Goal: Book appointment/travel/reservation

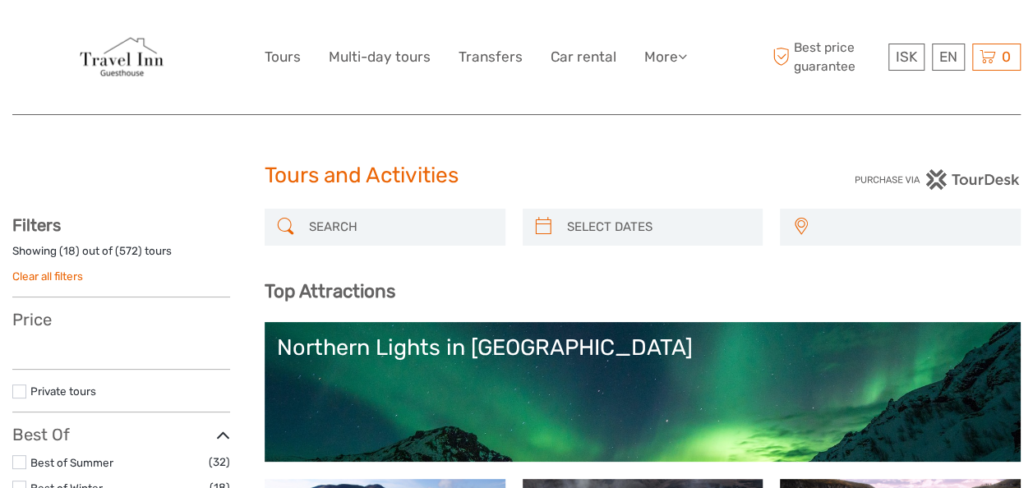
click at [546, 227] on icon at bounding box center [543, 227] width 17 height 26
click at [548, 228] on icon at bounding box center [543, 227] width 17 height 26
select select
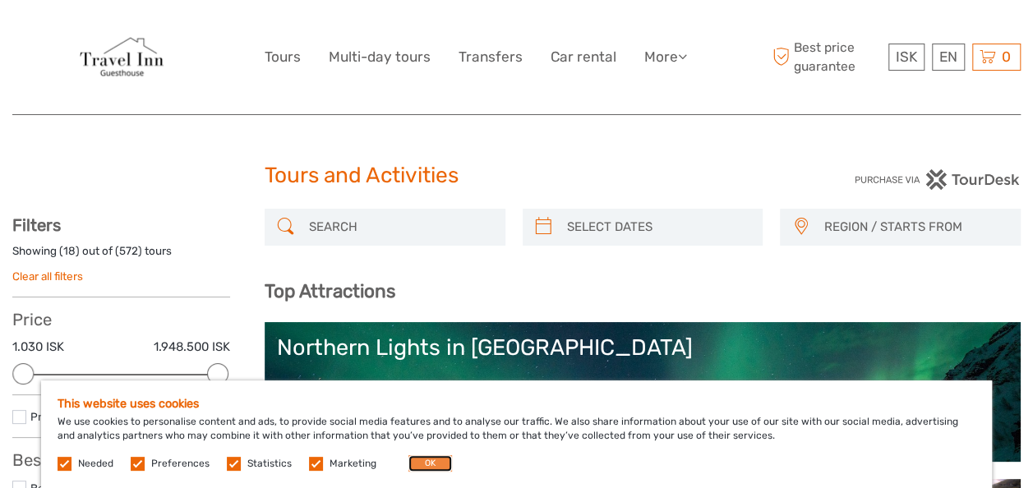
click at [425, 465] on button "OK" at bounding box center [430, 463] width 44 height 16
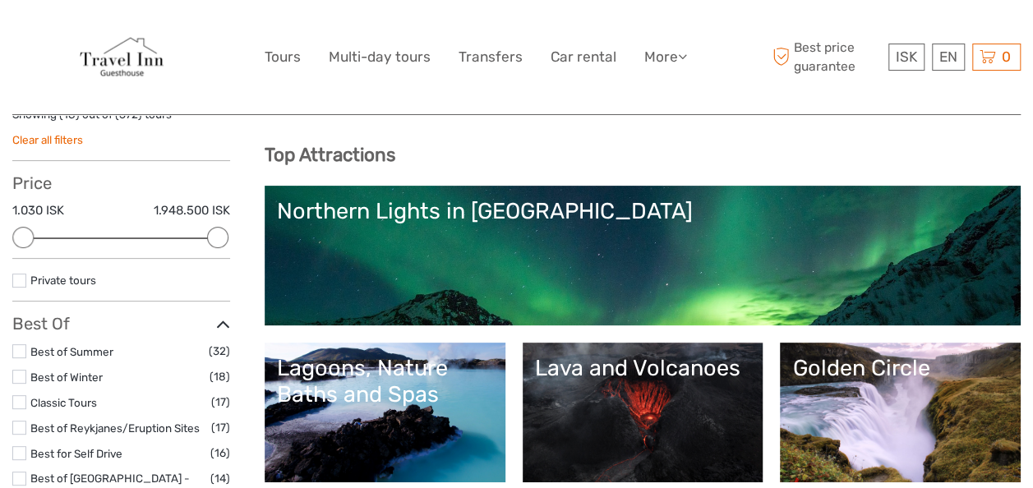
scroll to position [145, 0]
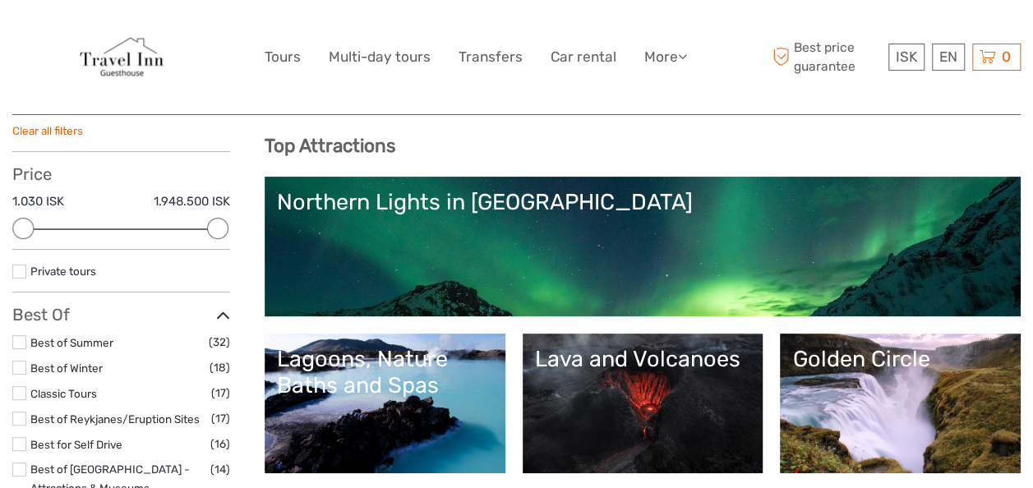
click at [616, 227] on link "Northern Lights in [GEOGRAPHIC_DATA]" at bounding box center [642, 246] width 731 height 115
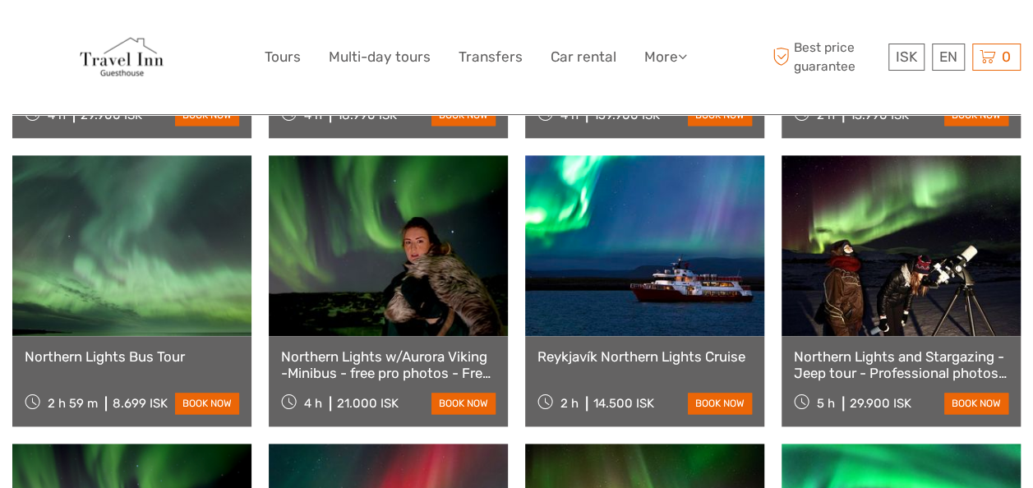
scroll to position [845, 0]
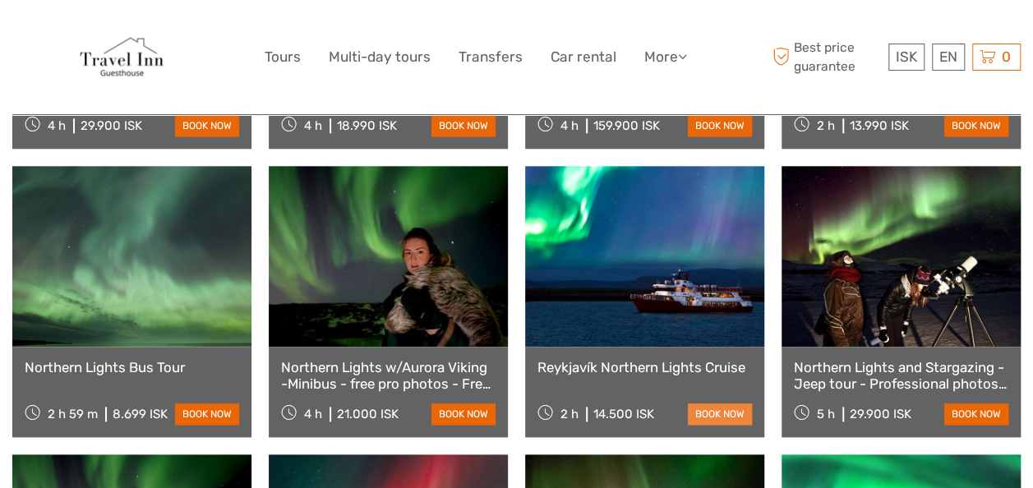
click at [733, 404] on link "book now" at bounding box center [720, 414] width 64 height 21
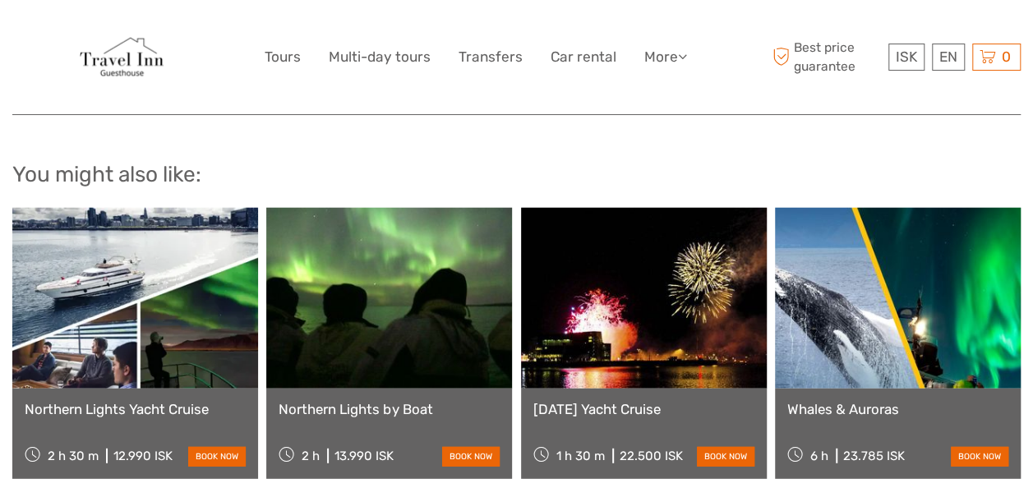
scroll to position [1993, 0]
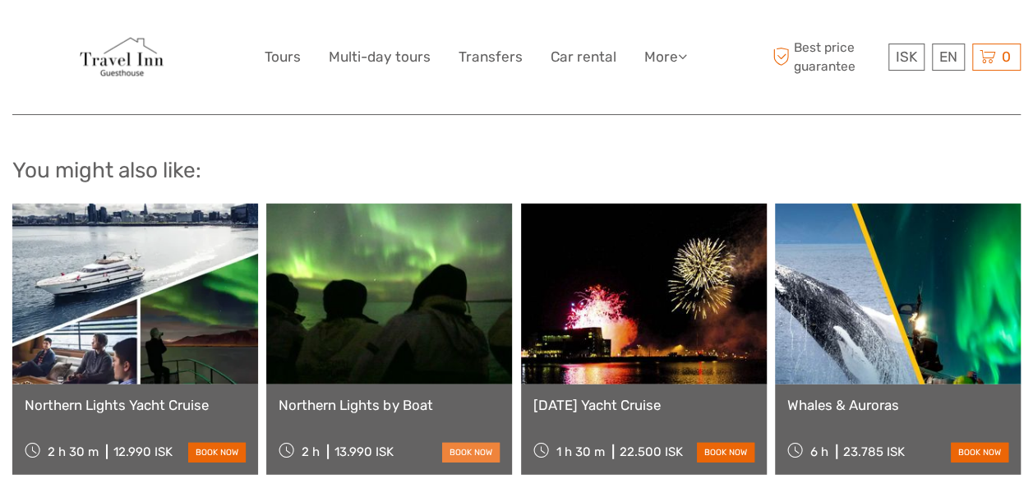
click at [483, 443] on link "book now" at bounding box center [471, 452] width 58 height 19
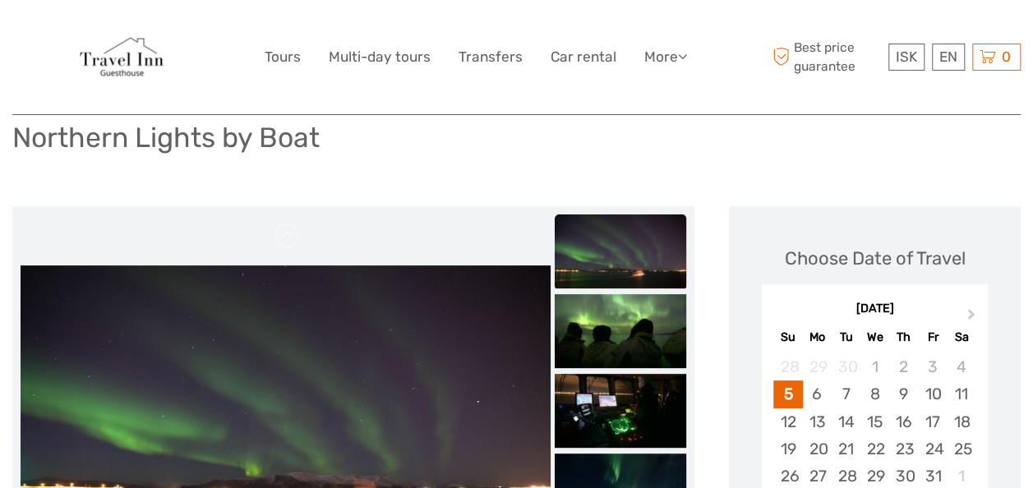
scroll to position [145, 0]
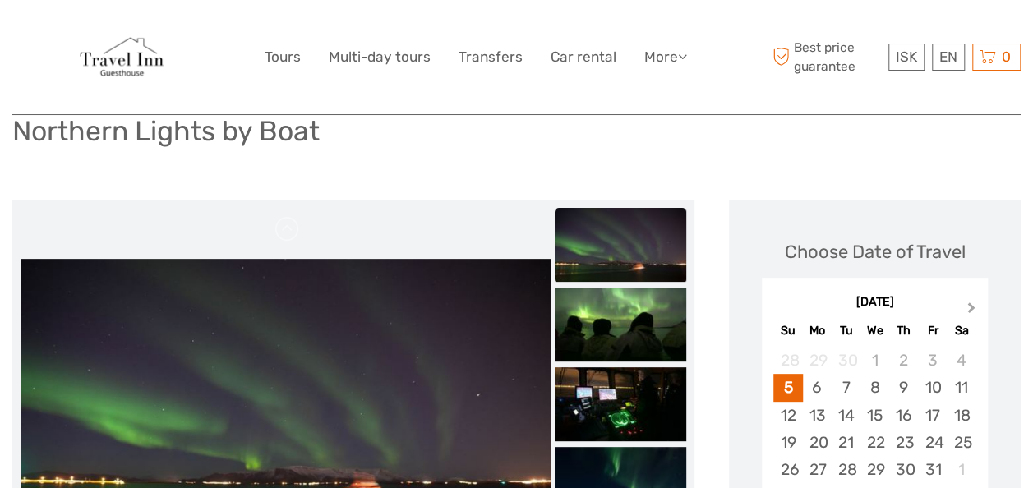
click at [971, 299] on span "Next Month" at bounding box center [971, 311] width 0 height 24
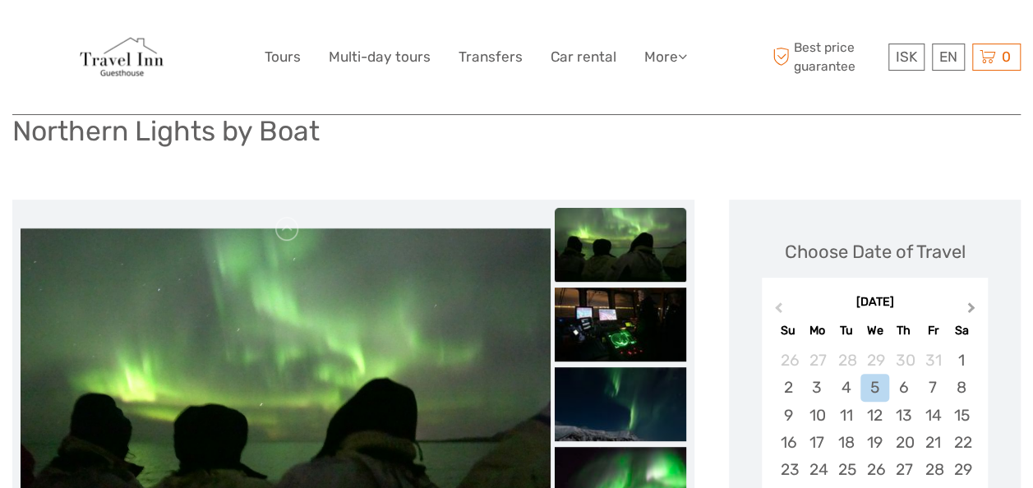
click at [971, 299] on span "Next Month" at bounding box center [971, 311] width 0 height 24
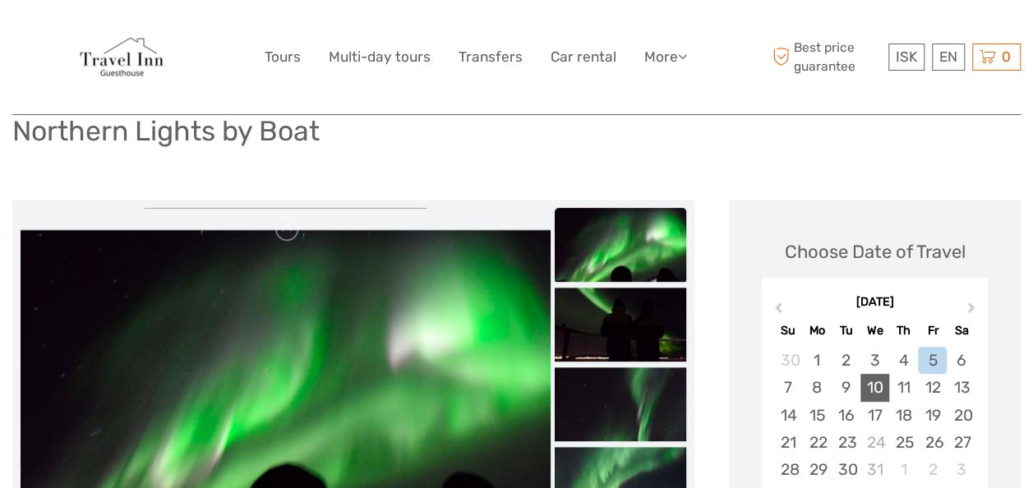
click at [874, 374] on div "10" at bounding box center [875, 387] width 29 height 27
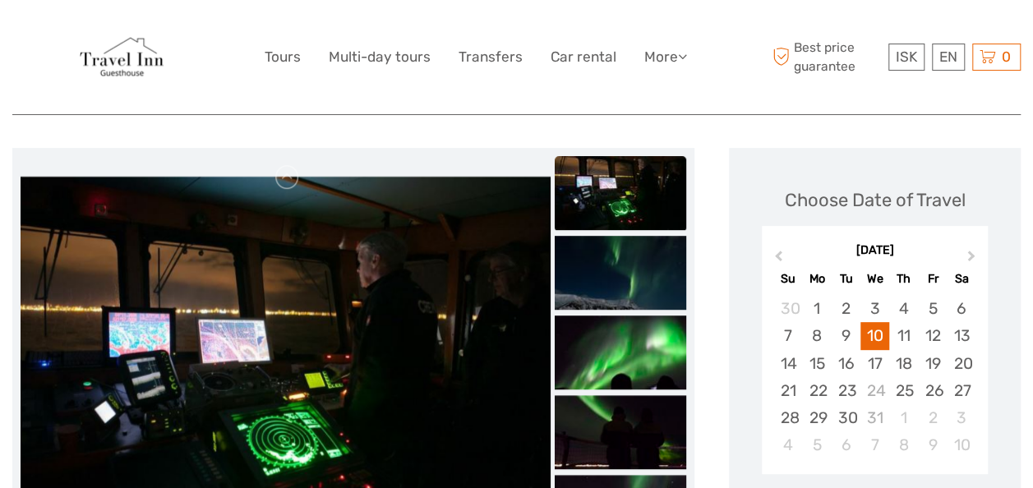
scroll to position [210, 0]
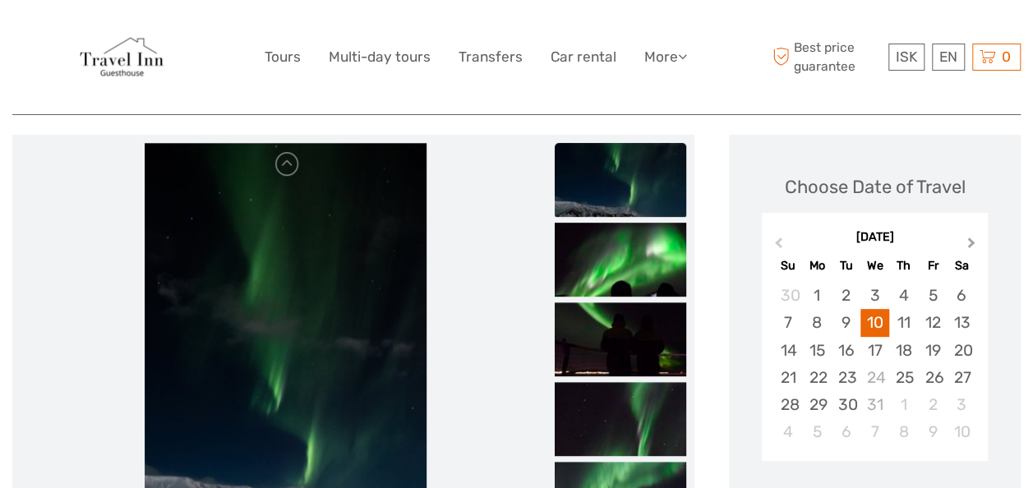
click at [971, 234] on span "Next Month" at bounding box center [971, 246] width 0 height 24
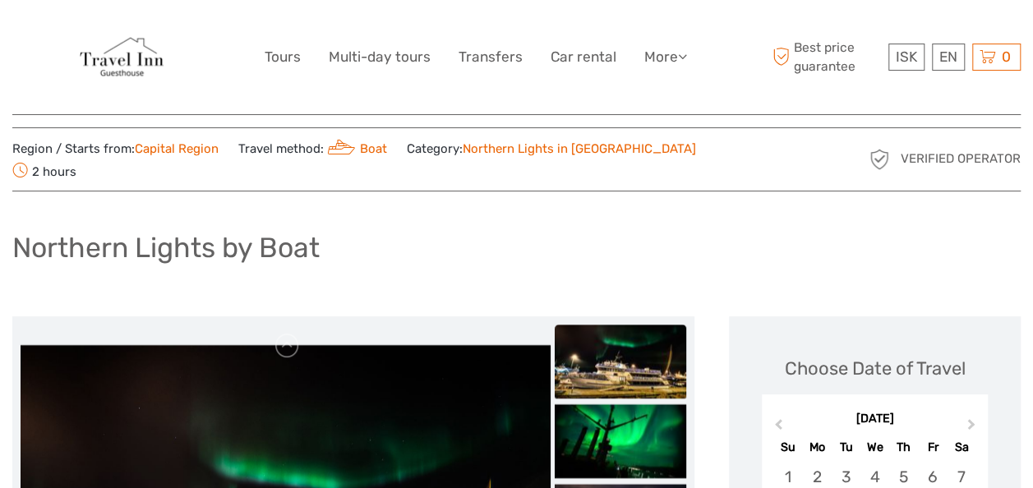
scroll to position [0, 0]
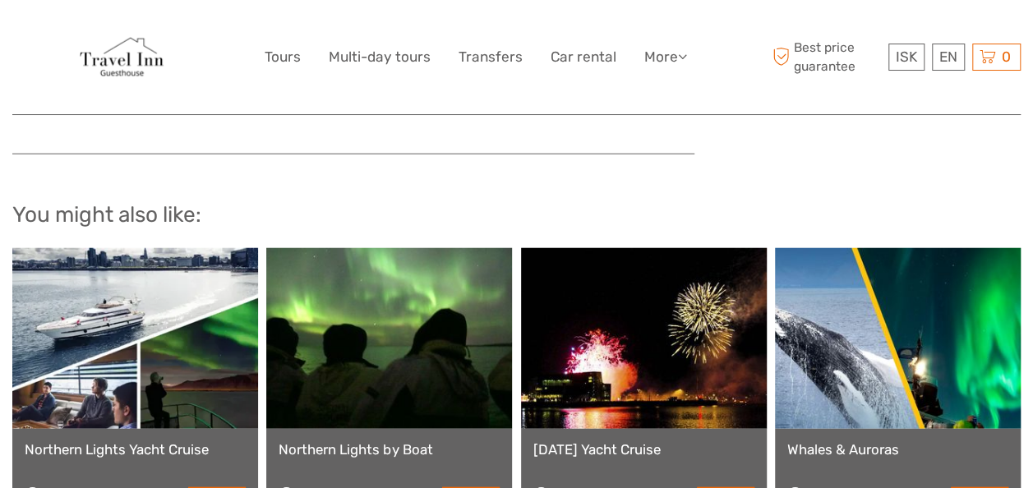
click at [97, 293] on link at bounding box center [135, 338] width 246 height 181
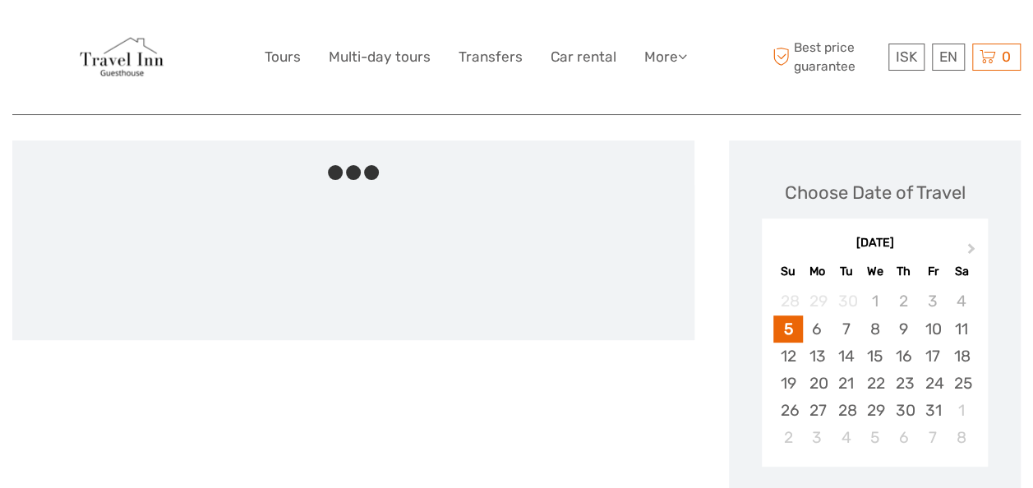
scroll to position [188, 0]
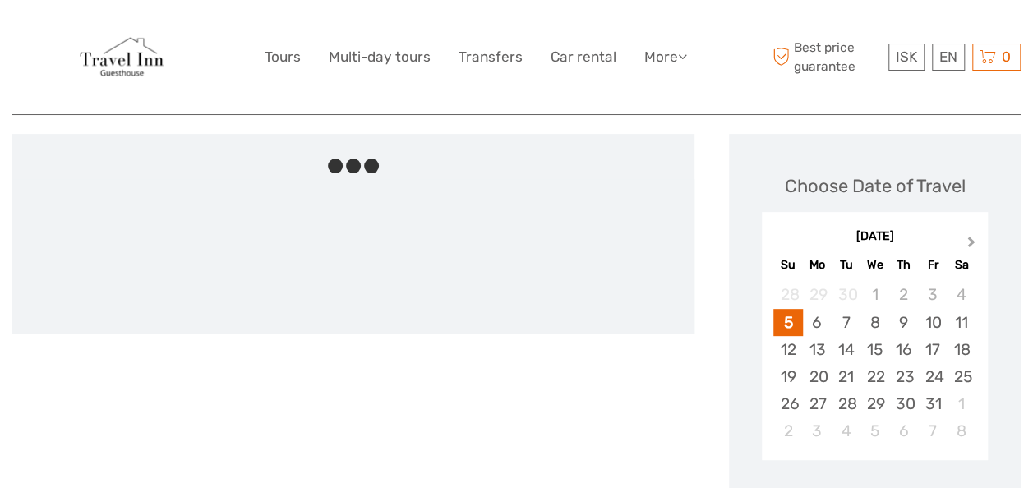
click at [968, 235] on button "Next Month" at bounding box center [973, 246] width 26 height 26
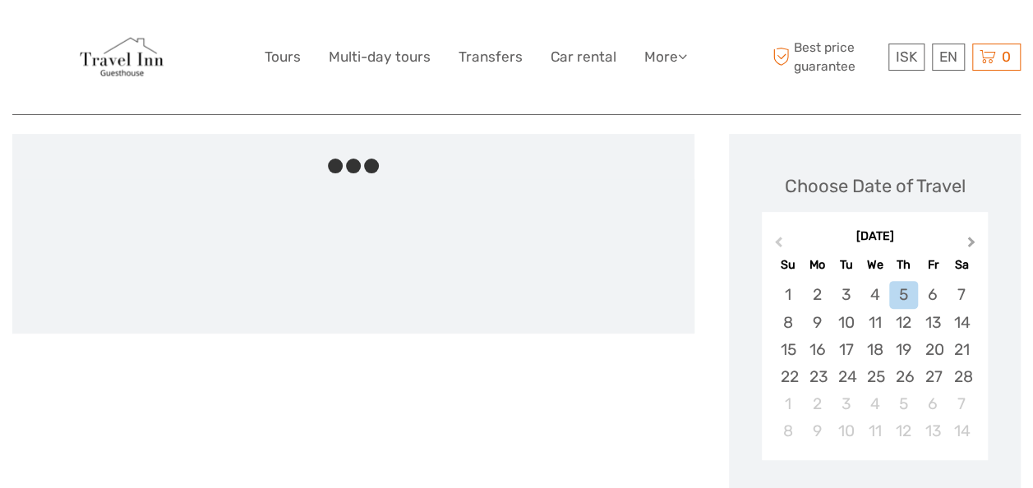
click at [968, 235] on button "Next Month" at bounding box center [973, 246] width 26 height 26
click at [848, 314] on div "10" at bounding box center [846, 322] width 29 height 27
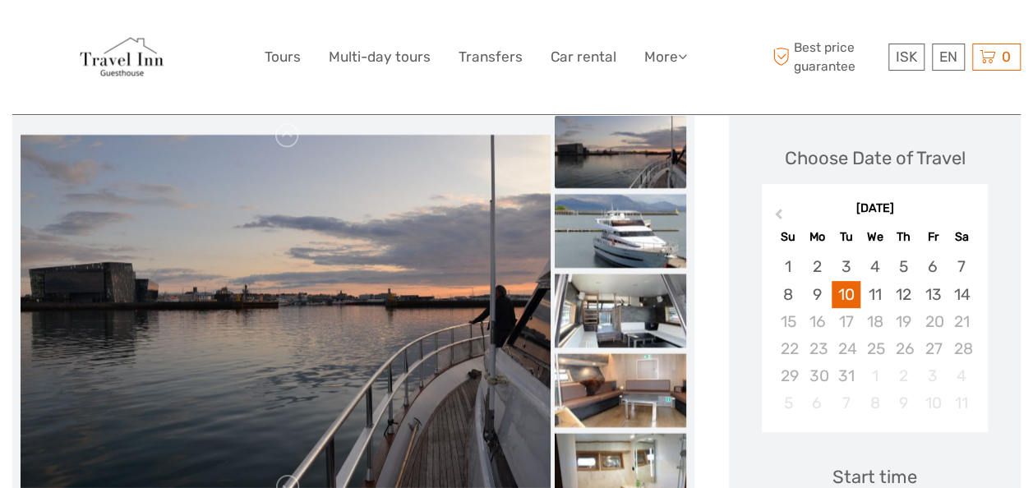
scroll to position [0, 0]
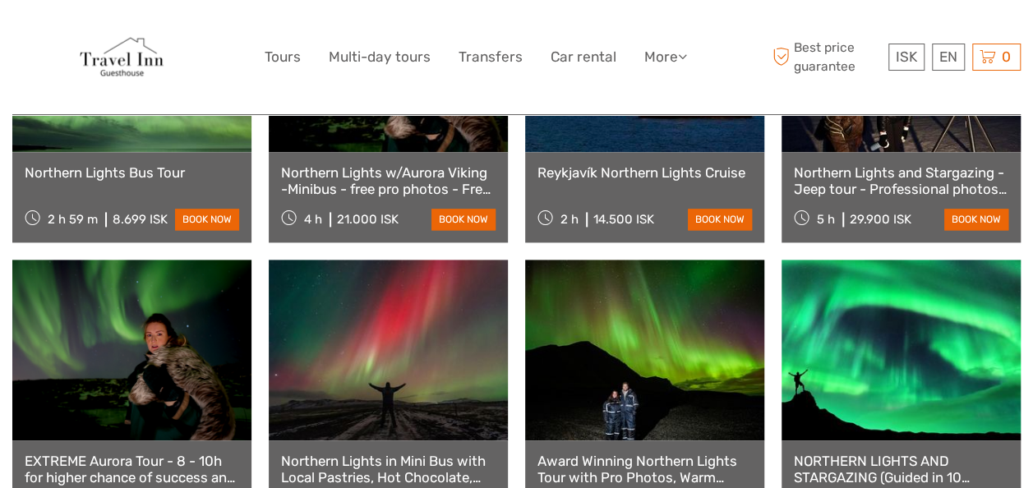
scroll to position [1056, 0]
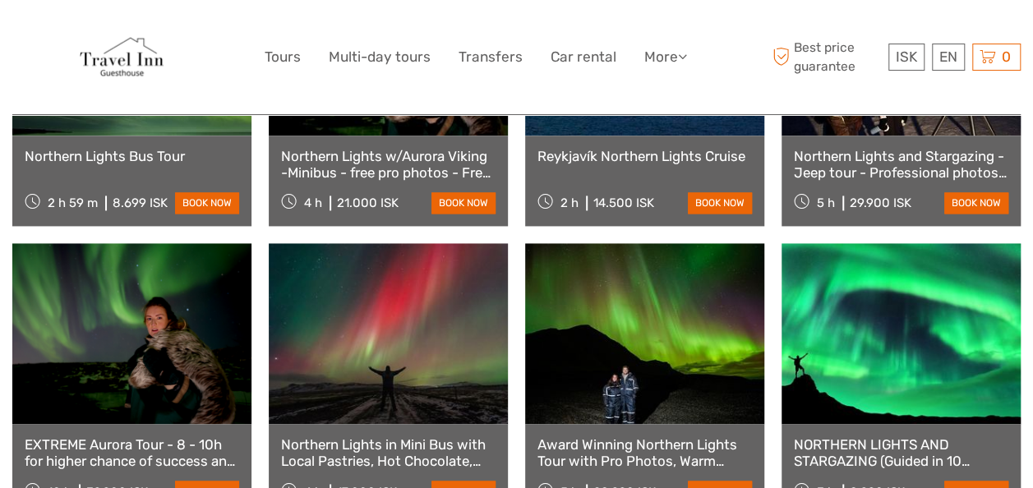
click at [914, 424] on div "NORTHERN LIGHTS AND STARGAZING (Guided in 10 languages) 3 h 8.990 ISK book now" at bounding box center [901, 469] width 239 height 90
click at [948, 481] on link "book now" at bounding box center [976, 491] width 64 height 21
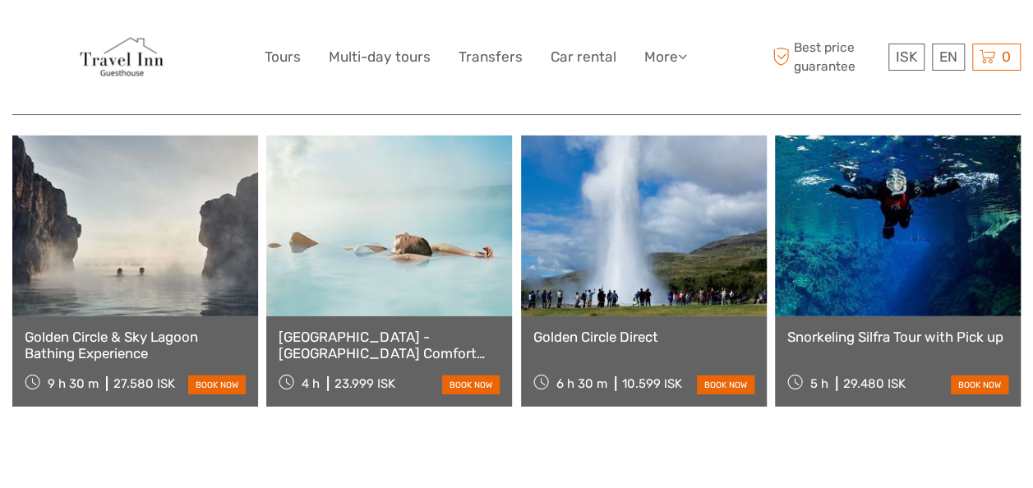
scroll to position [2425, 0]
